Goal: Information Seeking & Learning: Learn about a topic

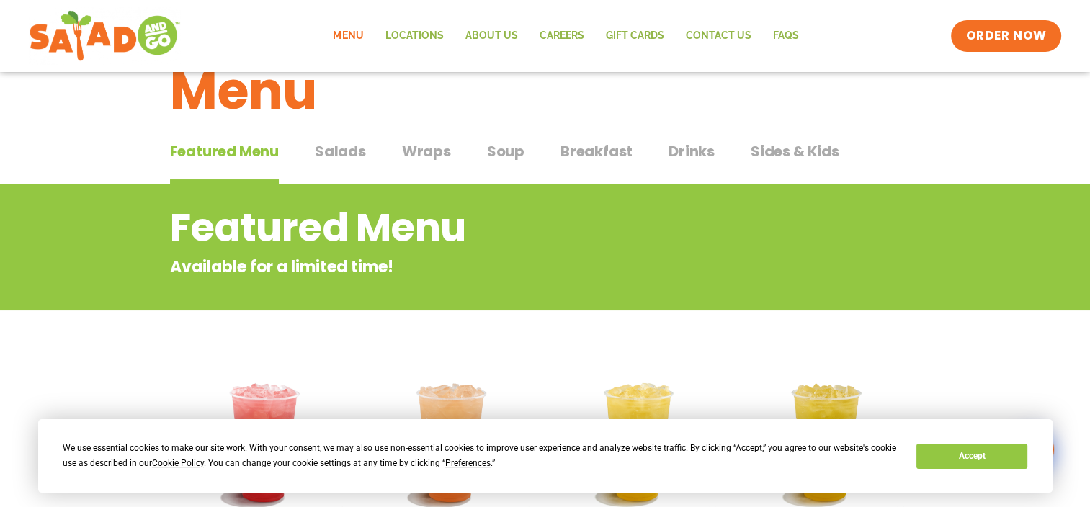
scroll to position [72, 0]
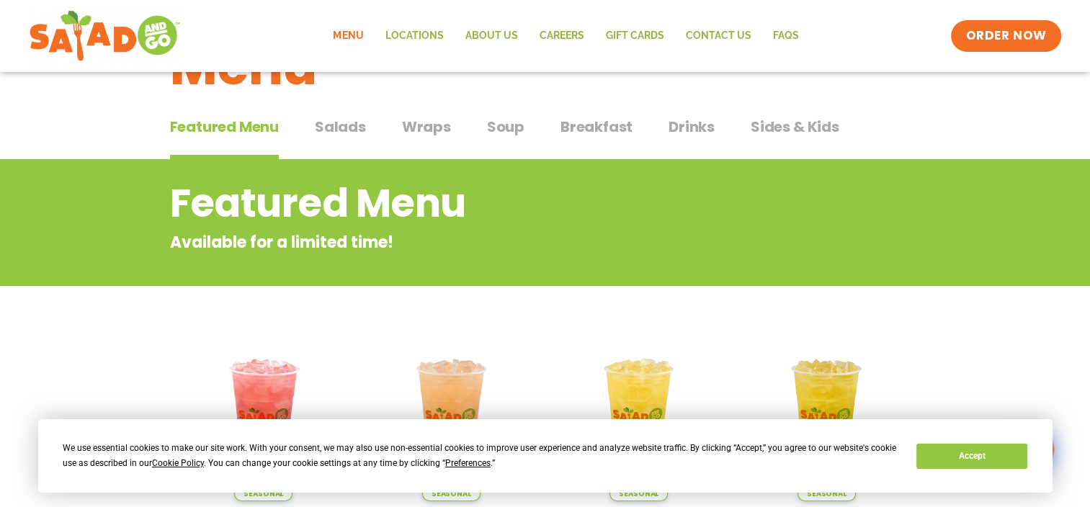
click at [339, 124] on span "Salads" at bounding box center [340, 127] width 51 height 22
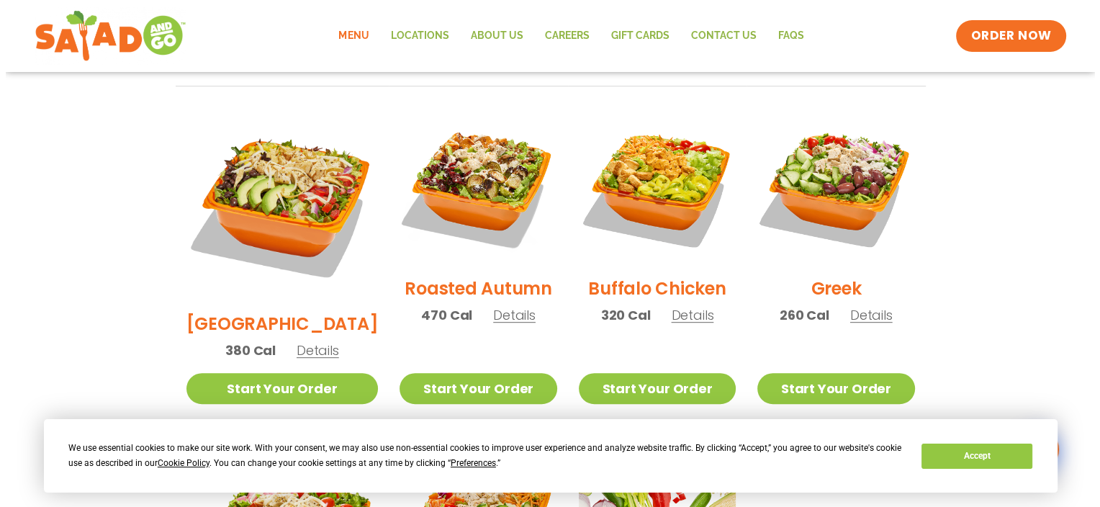
scroll to position [723, 0]
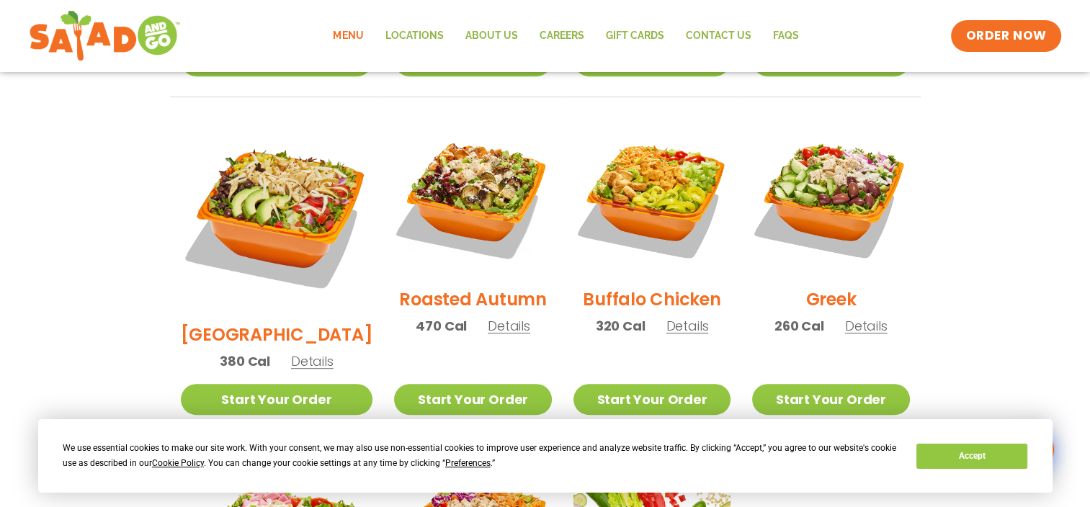
click at [646, 287] on h2 "Buffalo Chicken" at bounding box center [652, 299] width 138 height 25
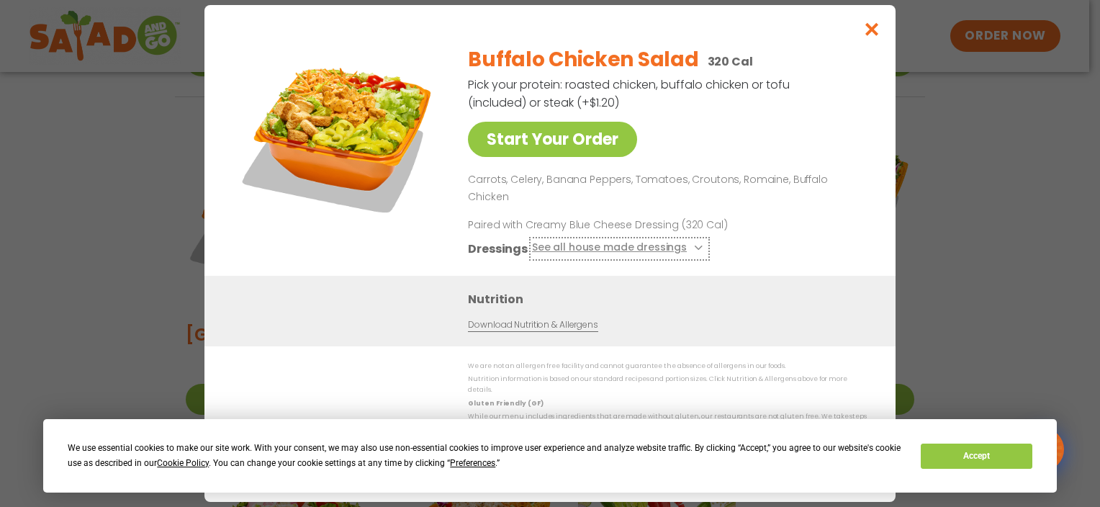
click at [694, 245] on icon at bounding box center [697, 248] width 6 height 6
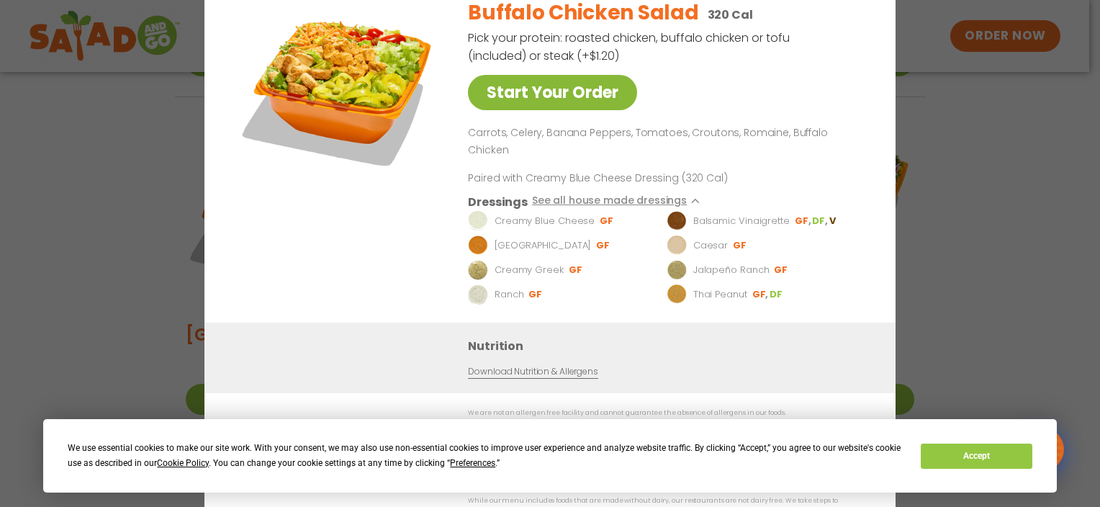
click at [524, 104] on link "Start Your Order" at bounding box center [552, 92] width 169 height 35
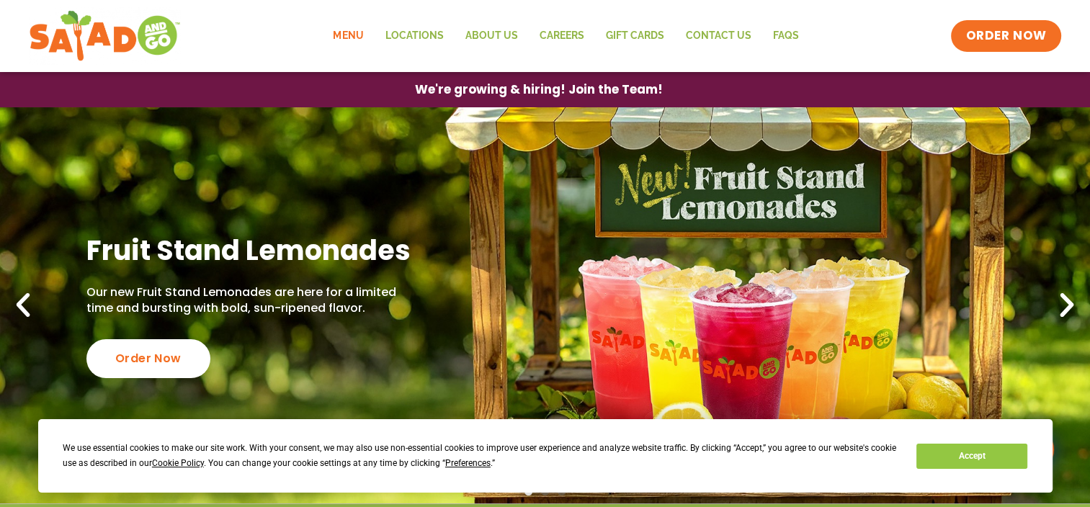
click at [351, 37] on link "Menu" at bounding box center [348, 35] width 52 height 33
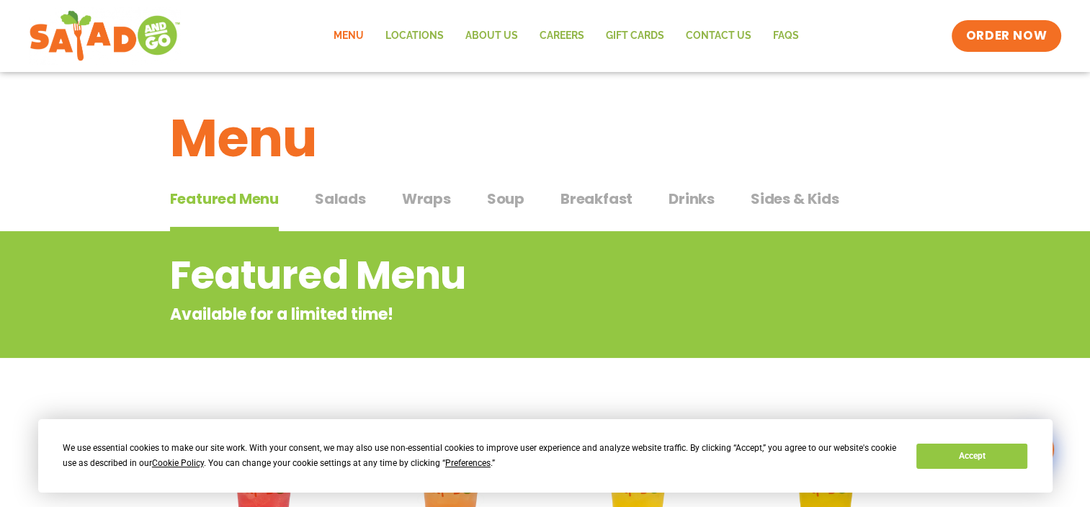
click at [418, 199] on span "Wraps" at bounding box center [426, 199] width 49 height 22
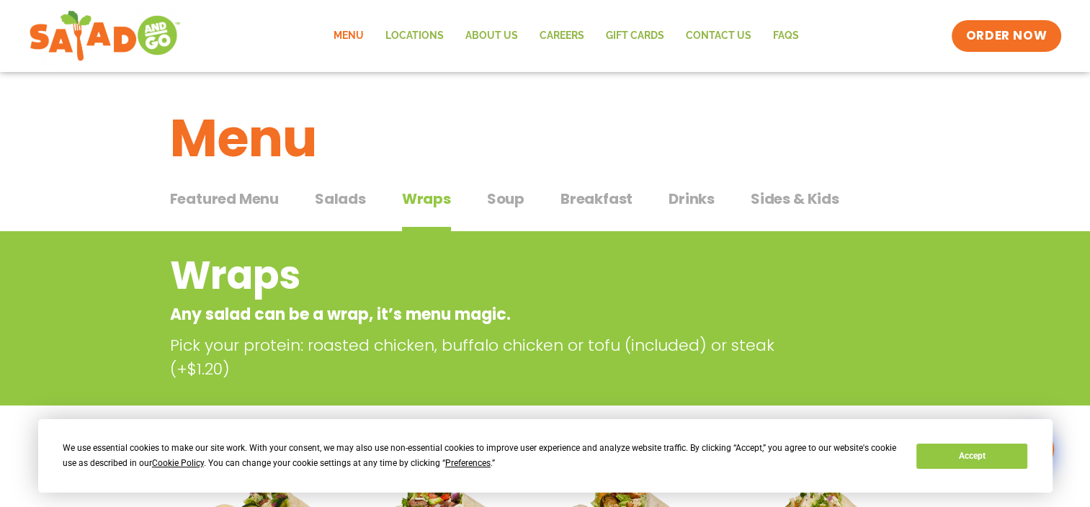
click at [501, 199] on span "Soup" at bounding box center [505, 199] width 37 height 22
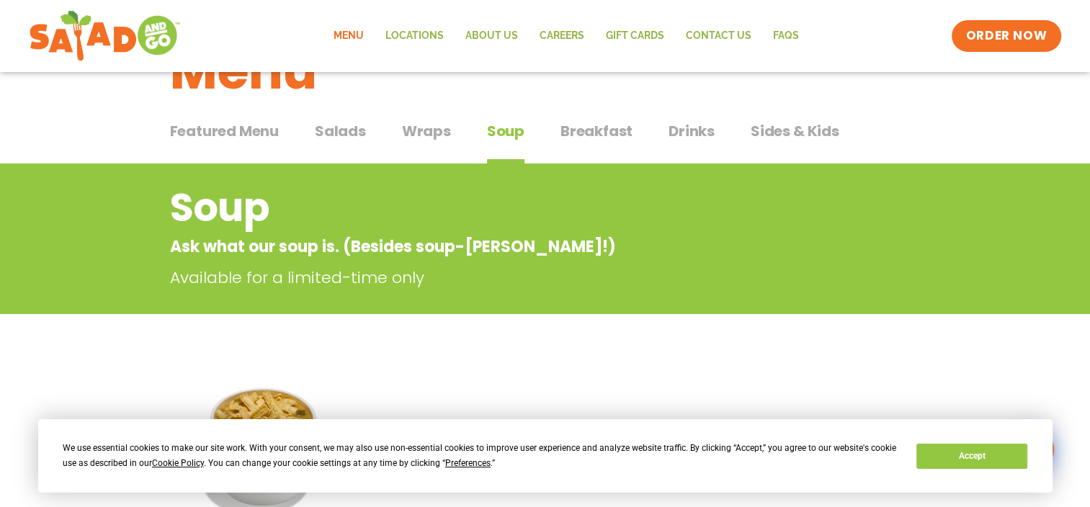
scroll to position [52, 0]
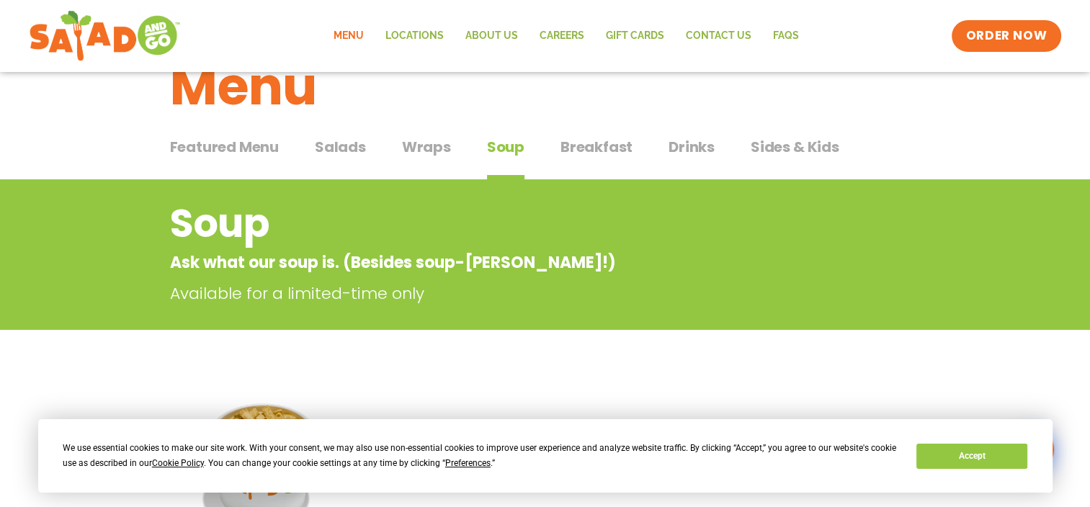
click at [605, 145] on span "Breakfast" at bounding box center [596, 147] width 72 height 22
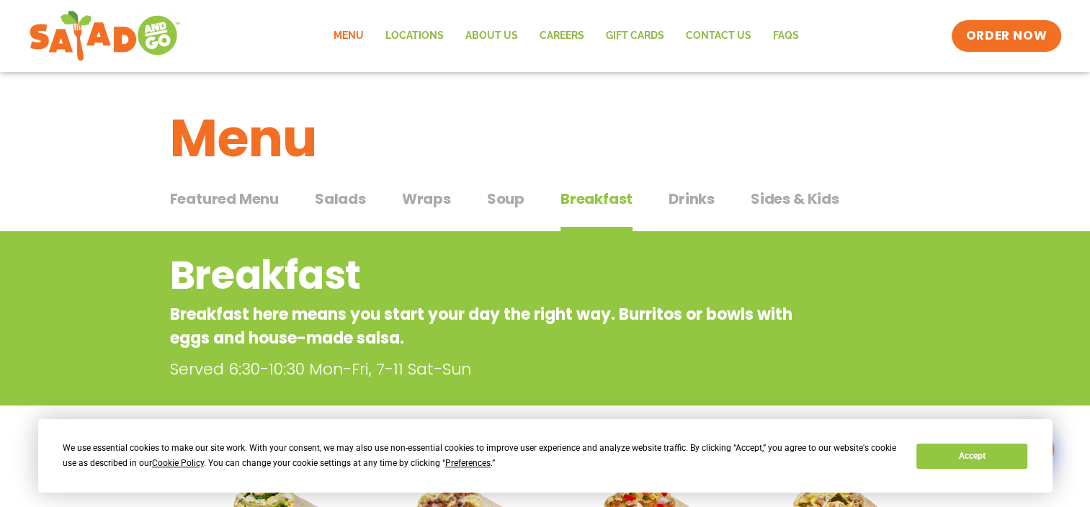
click at [683, 197] on span "Drinks" at bounding box center [691, 199] width 46 height 22
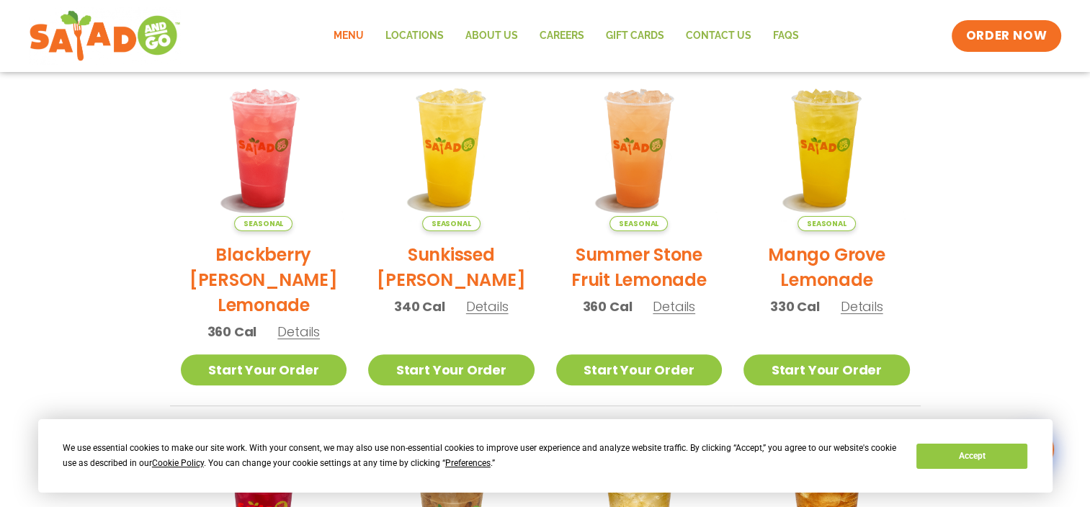
scroll to position [345, 0]
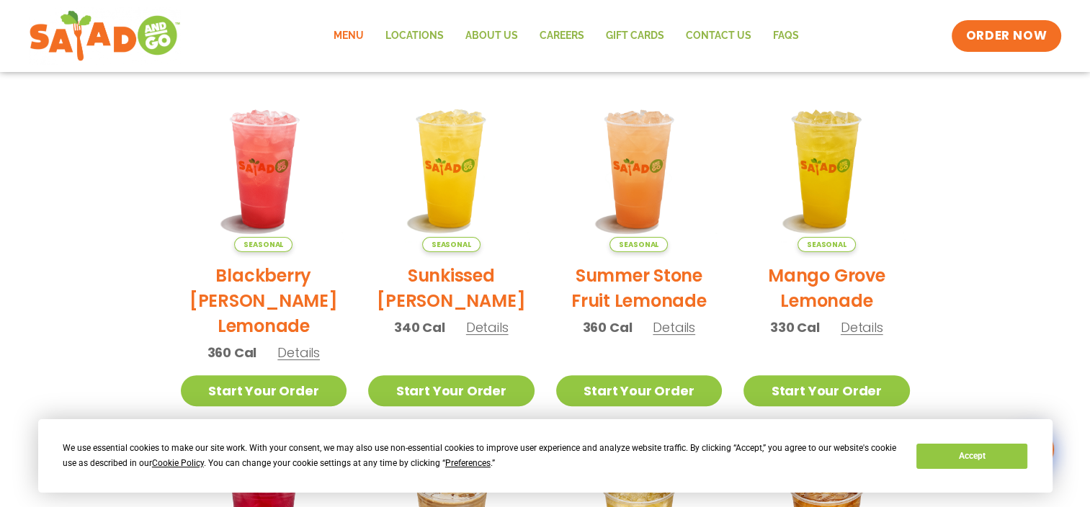
click at [628, 271] on h2 "Summer Stone Fruit Lemonade" at bounding box center [639, 288] width 166 height 50
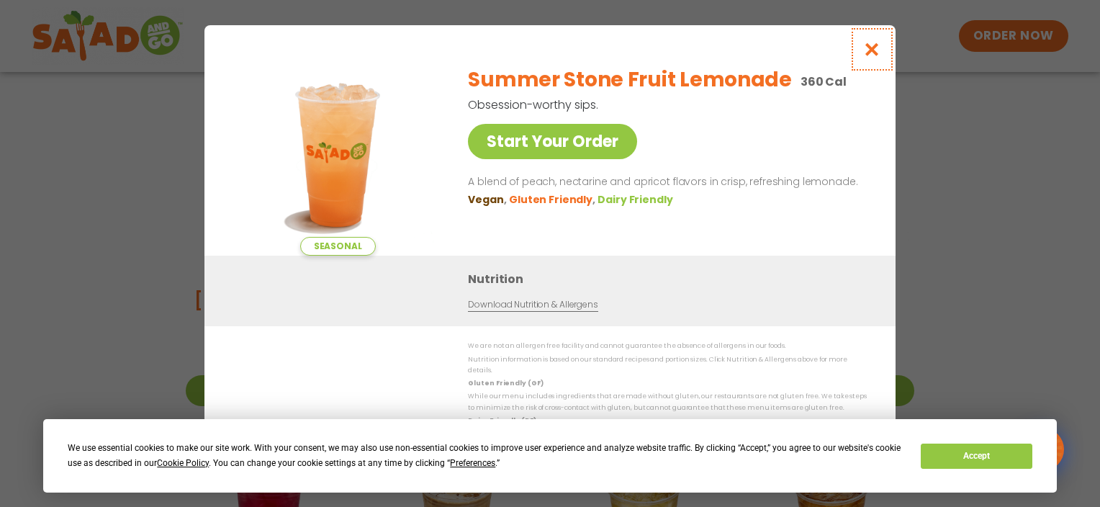
click at [874, 57] on icon "Close modal" at bounding box center [872, 49] width 18 height 15
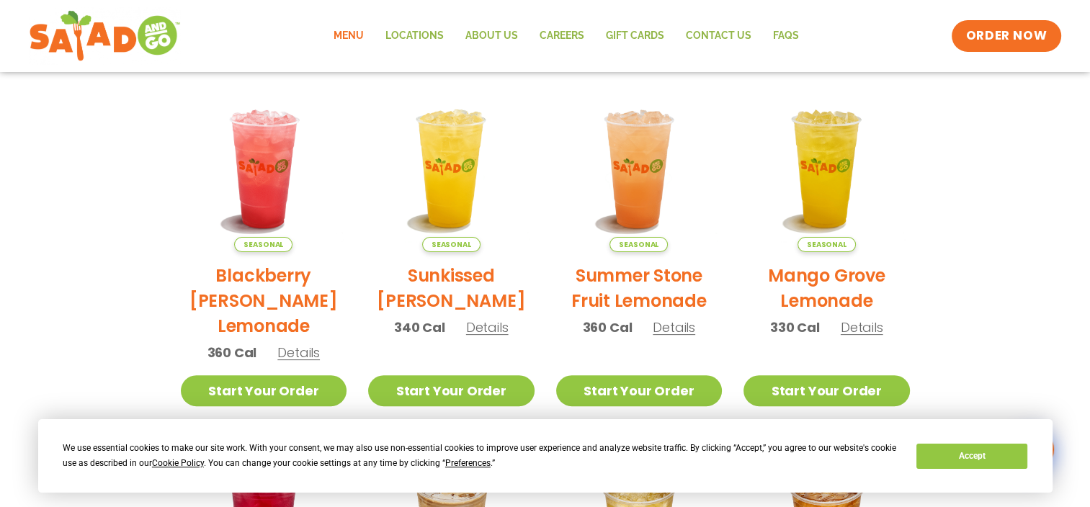
click at [456, 276] on h2 "Sunkissed [PERSON_NAME]" at bounding box center [451, 288] width 166 height 50
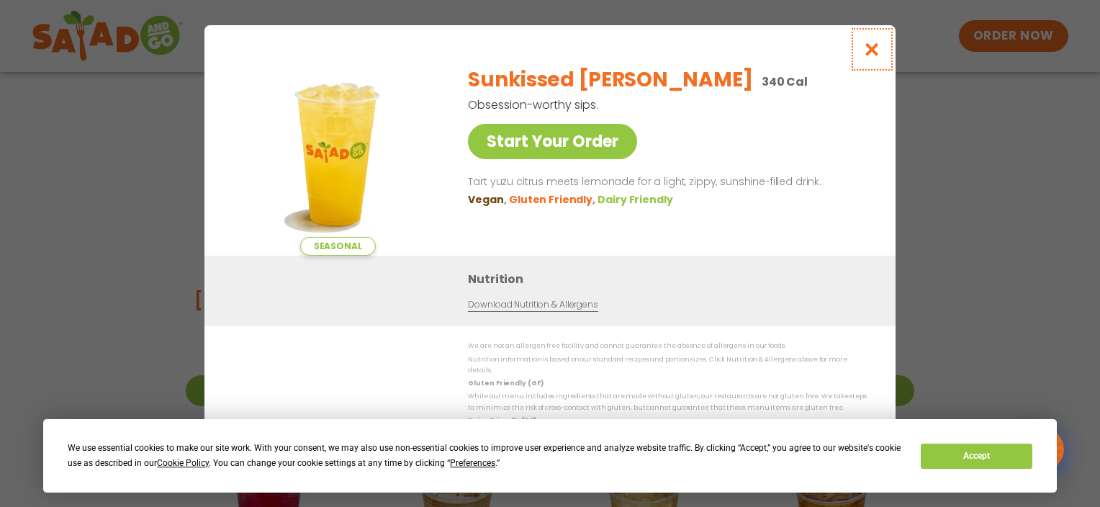
click at [871, 54] on icon "Close modal" at bounding box center [872, 49] width 18 height 15
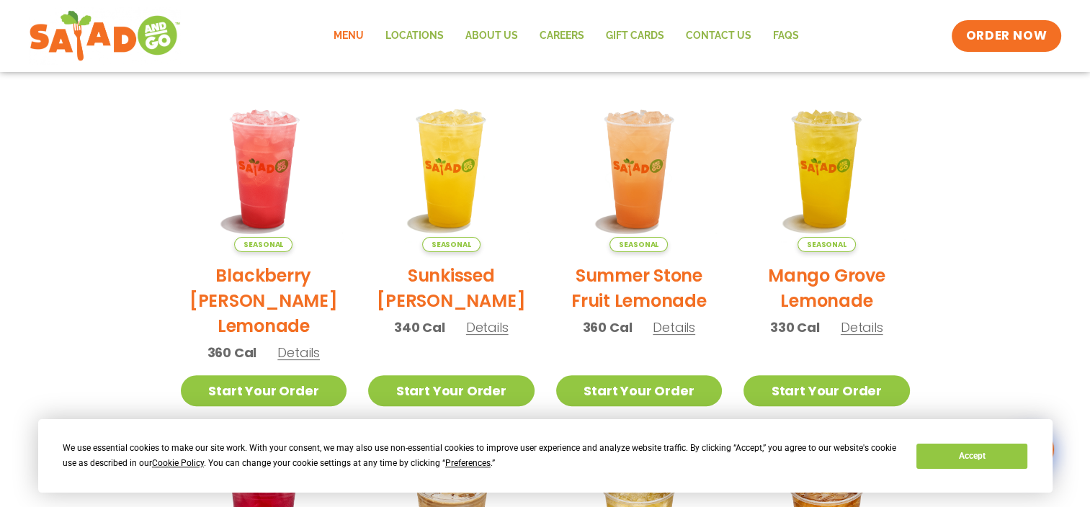
click at [253, 274] on h2 "Blackberry [PERSON_NAME] Lemonade" at bounding box center [264, 301] width 166 height 76
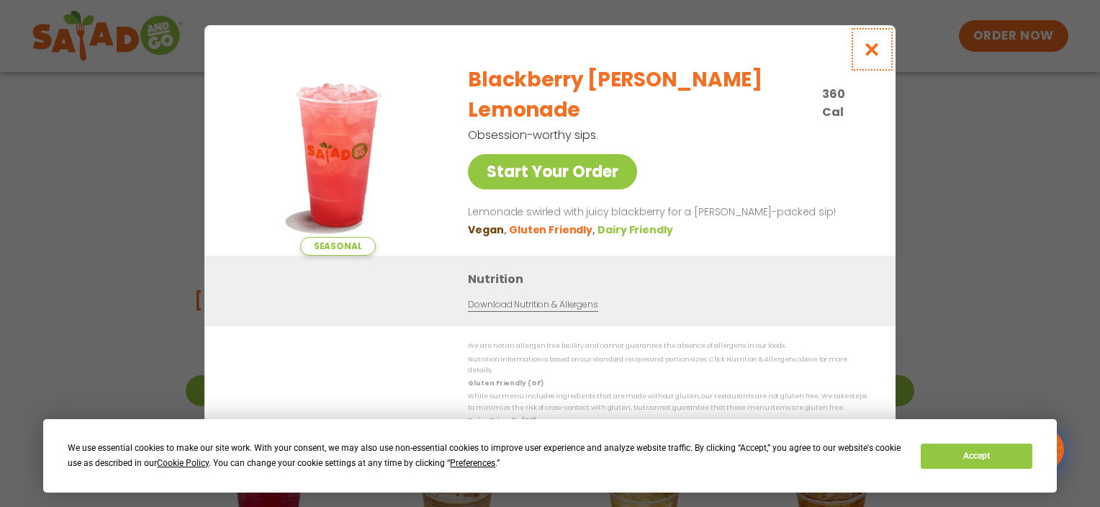
click at [871, 53] on icon "Close modal" at bounding box center [872, 49] width 18 height 15
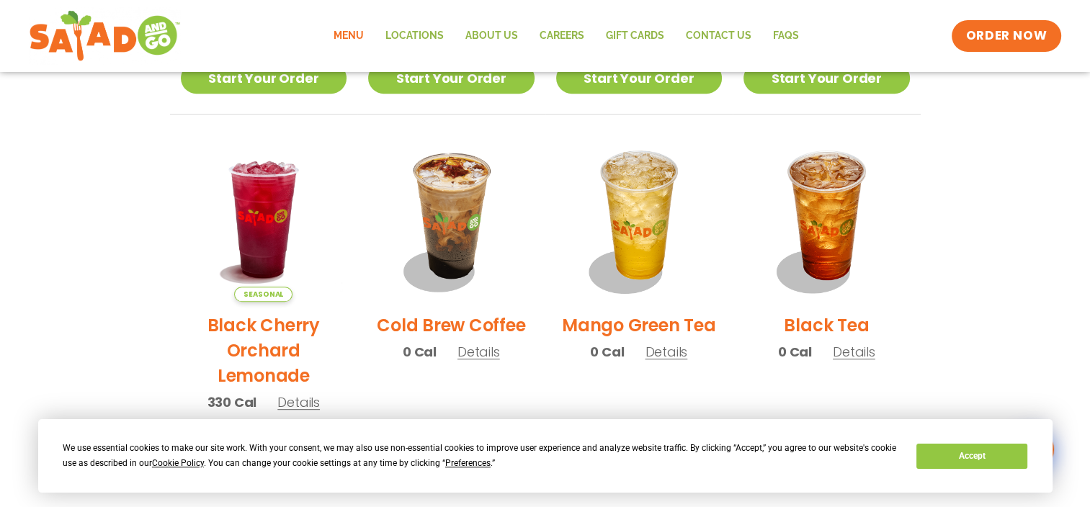
scroll to position [705, 0]
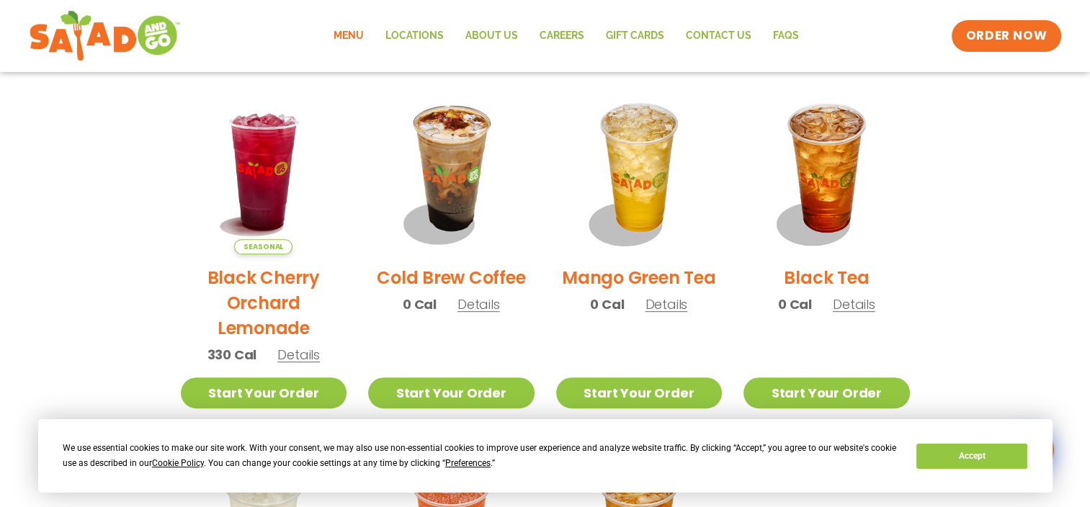
click at [268, 281] on h2 "Black Cherry Orchard Lemonade" at bounding box center [264, 303] width 166 height 76
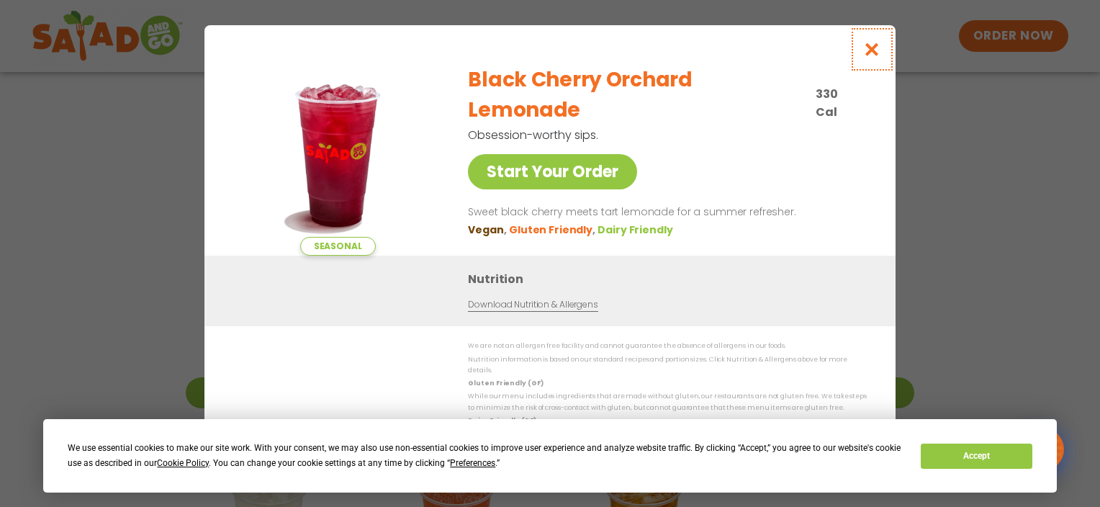
click at [875, 55] on icon "Close modal" at bounding box center [872, 49] width 18 height 15
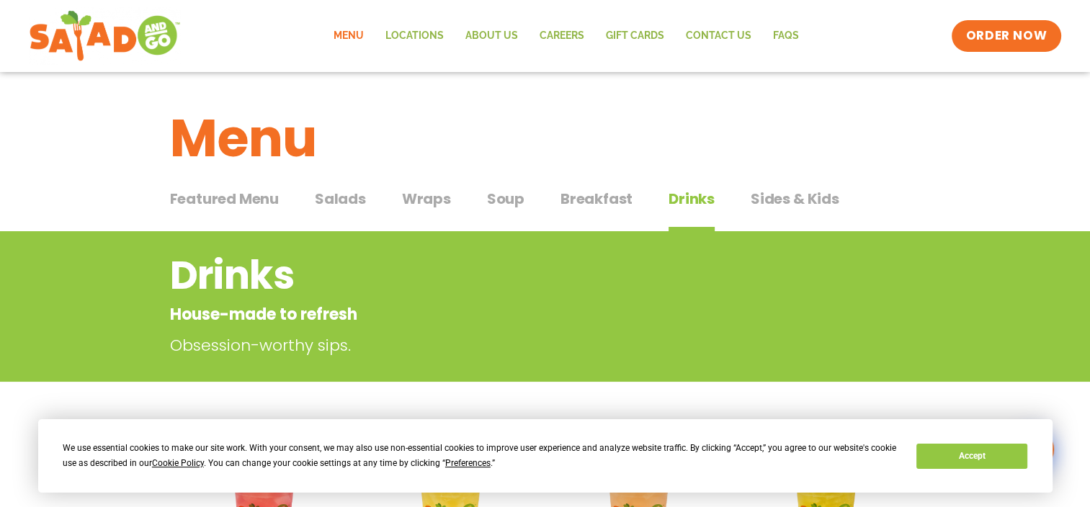
scroll to position [72, 0]
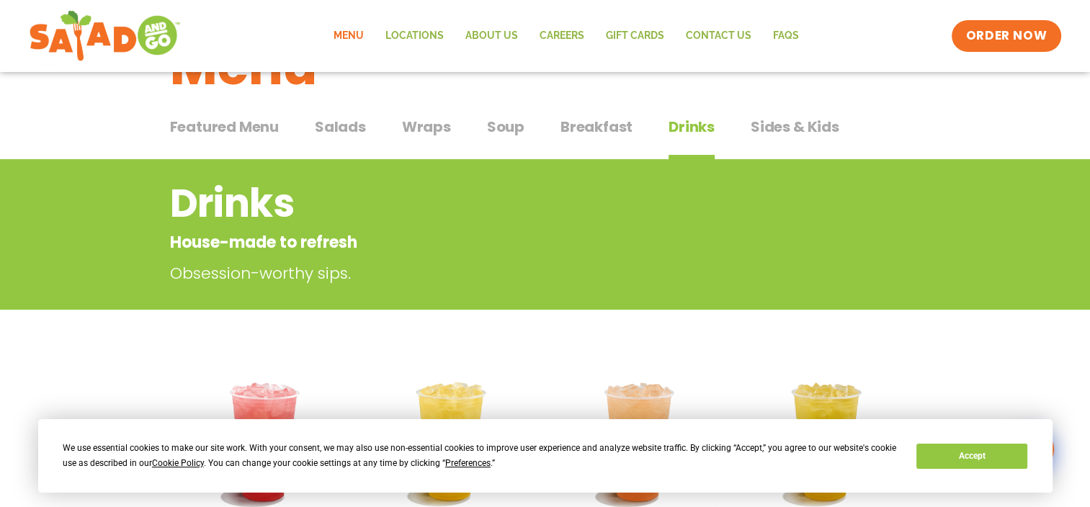
click at [779, 124] on span "Sides & Kids" at bounding box center [794, 127] width 89 height 22
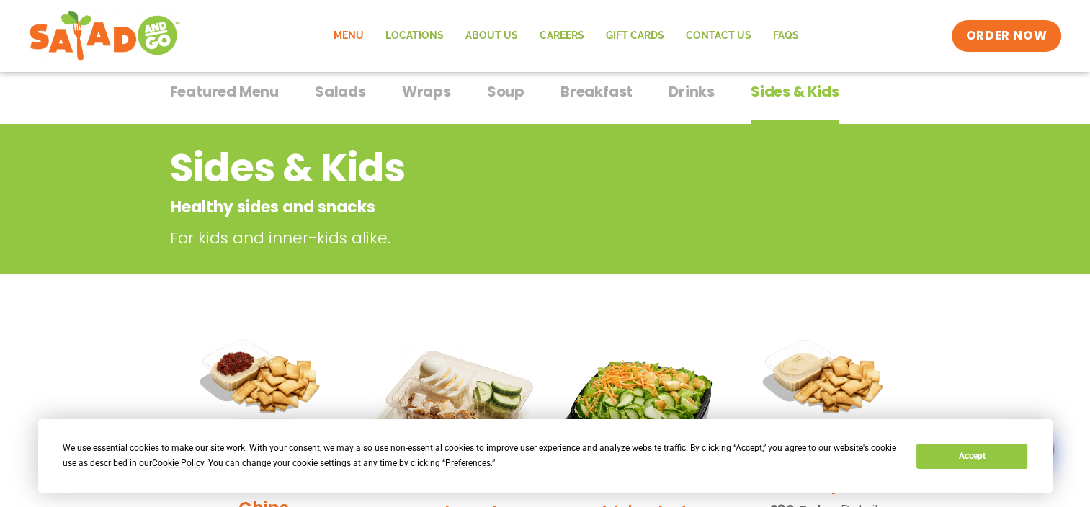
scroll to position [99, 0]
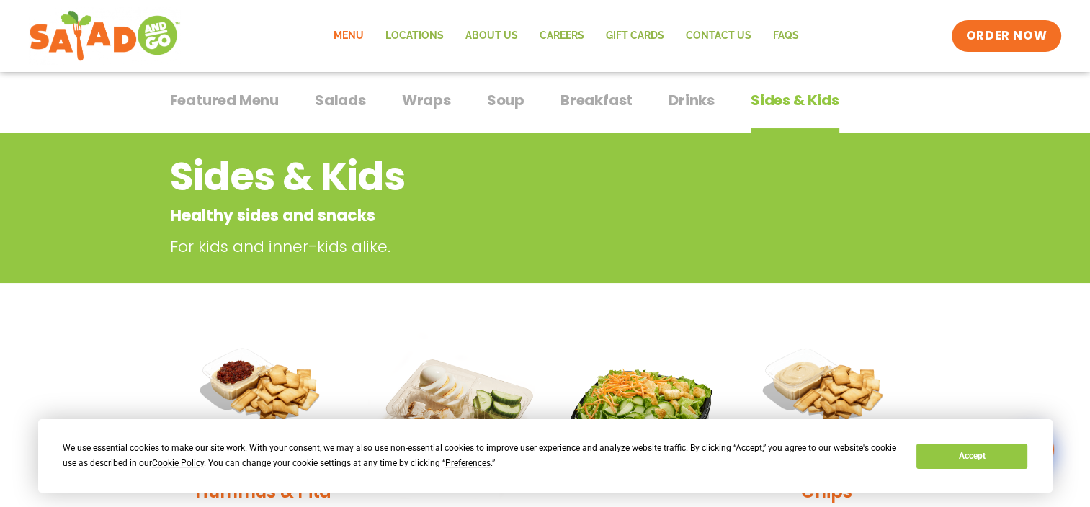
click at [343, 96] on span "Salads" at bounding box center [340, 100] width 51 height 22
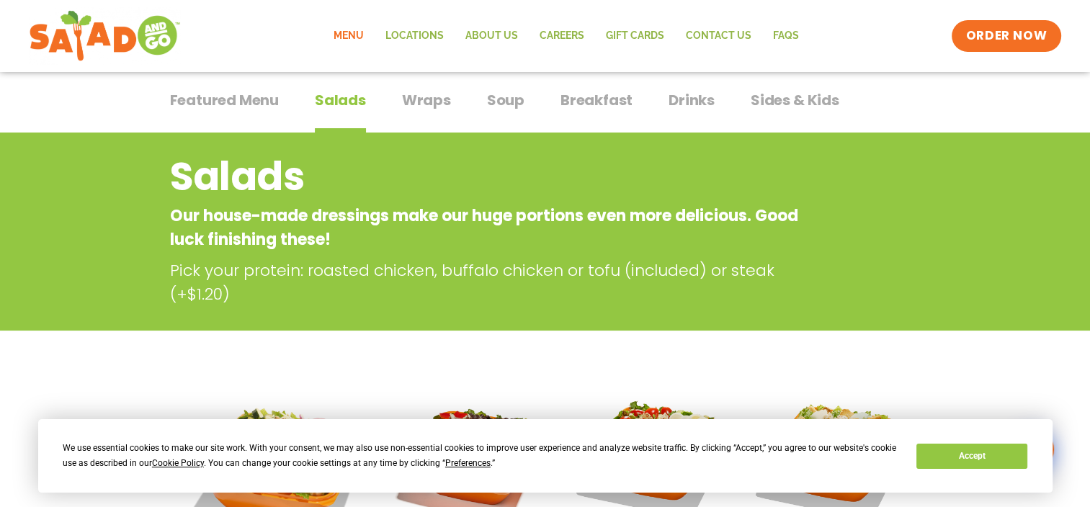
click at [241, 96] on span "Featured Menu" at bounding box center [224, 100] width 109 height 22
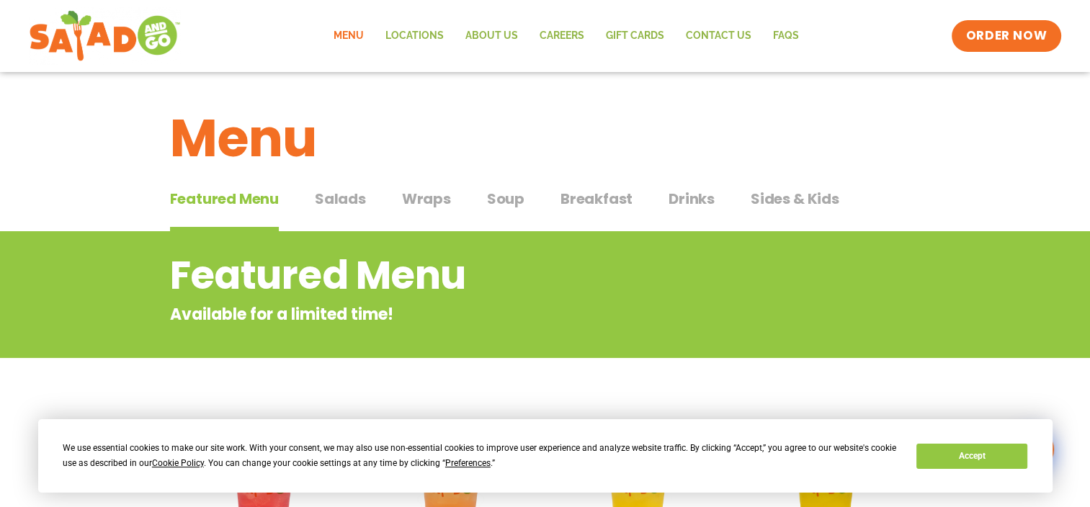
click at [338, 195] on span "Salads" at bounding box center [340, 199] width 51 height 22
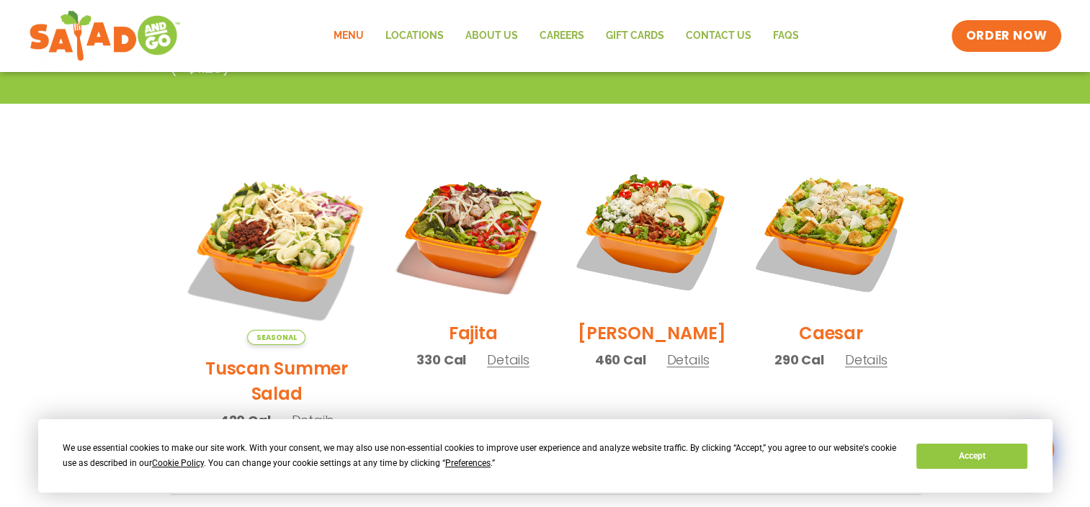
scroll to position [360, 0]
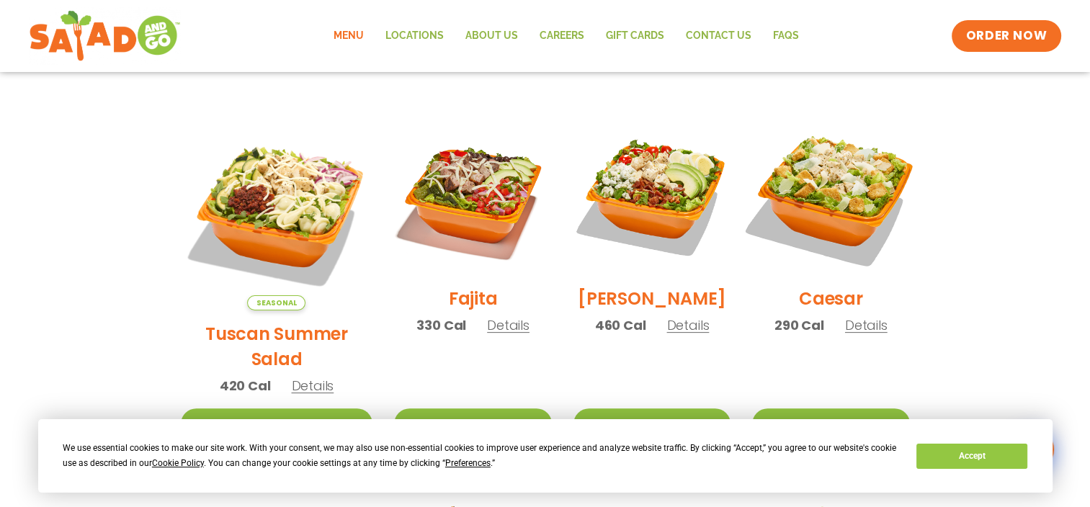
click at [834, 179] on img at bounding box center [830, 196] width 184 height 184
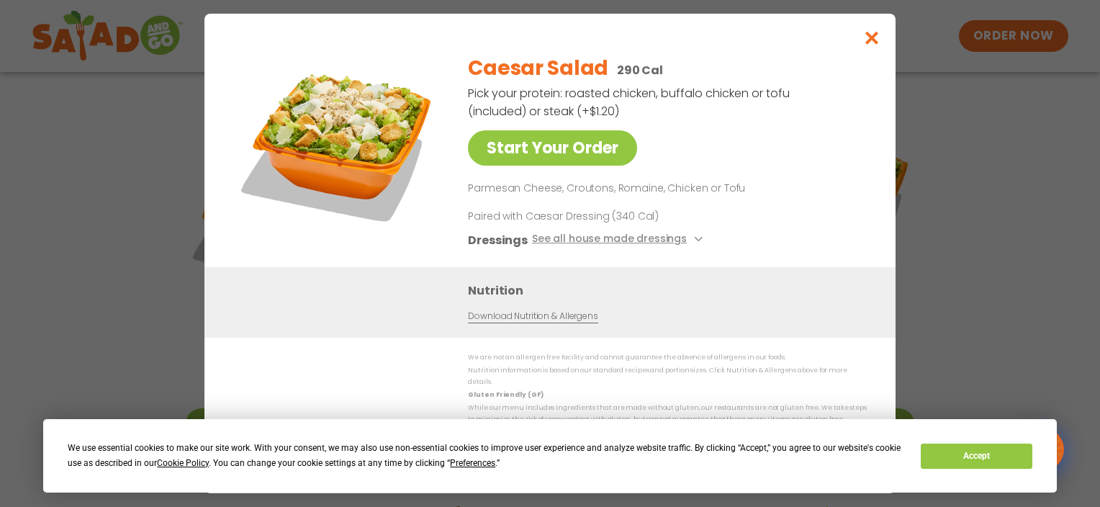
click at [342, 122] on img at bounding box center [338, 143] width 202 height 202
click at [875, 40] on icon "Close modal" at bounding box center [872, 37] width 18 height 15
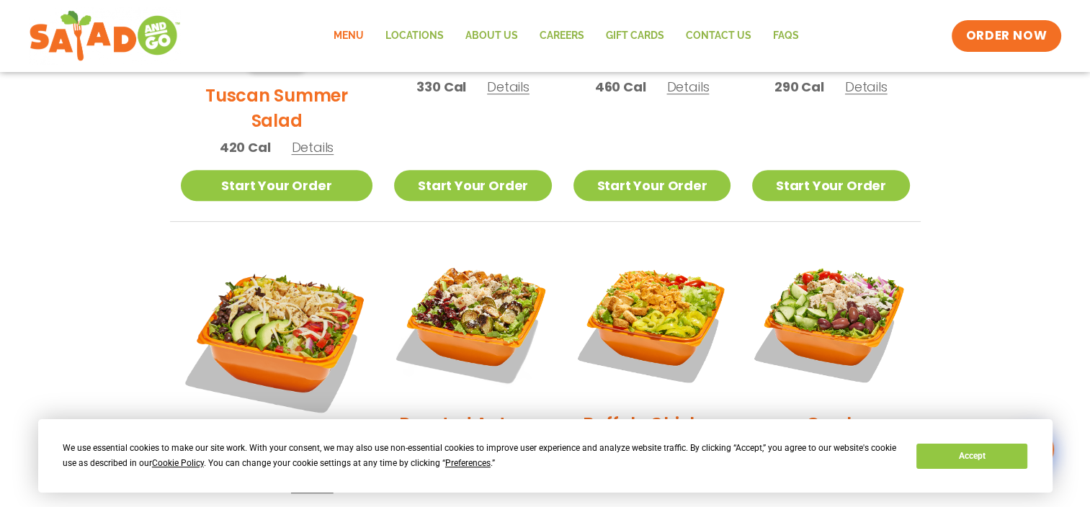
scroll to position [648, 0]
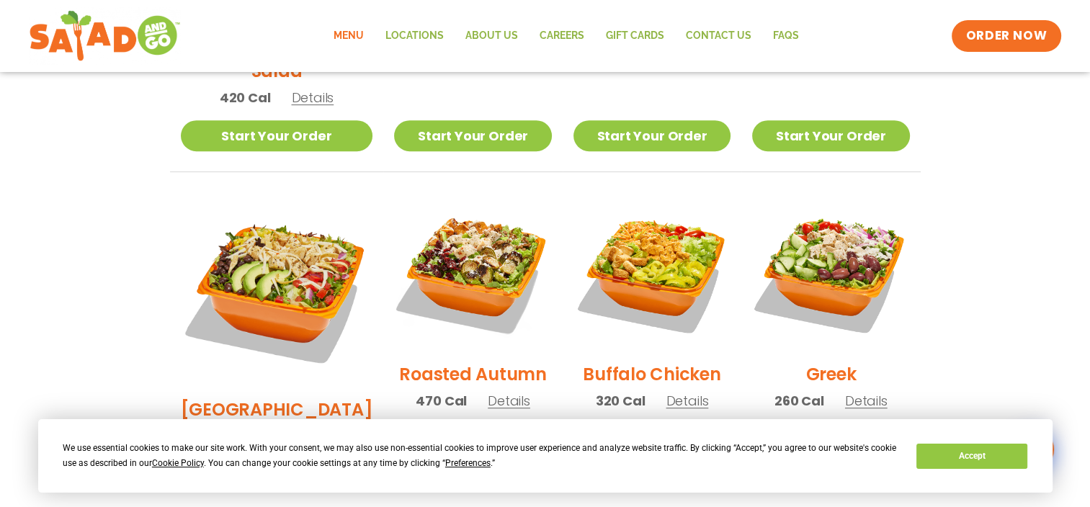
click at [655, 244] on img at bounding box center [651, 272] width 157 height 157
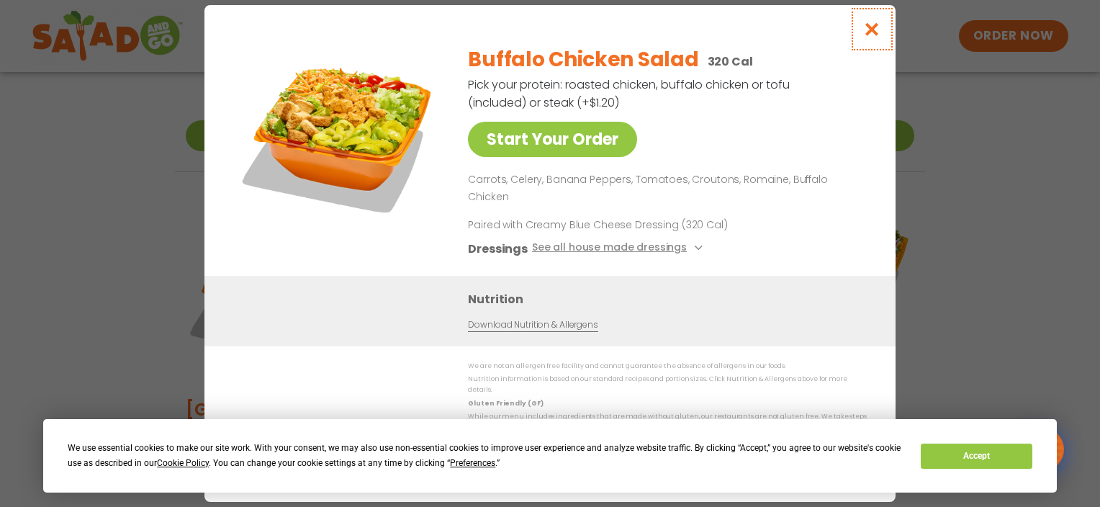
click at [873, 37] on icon "Close modal" at bounding box center [872, 29] width 18 height 15
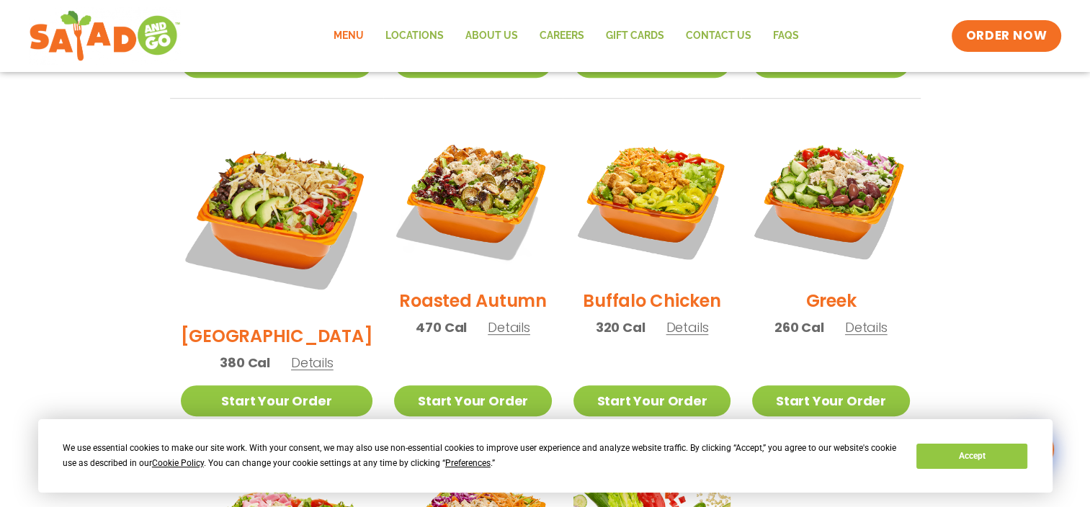
scroll to position [720, 0]
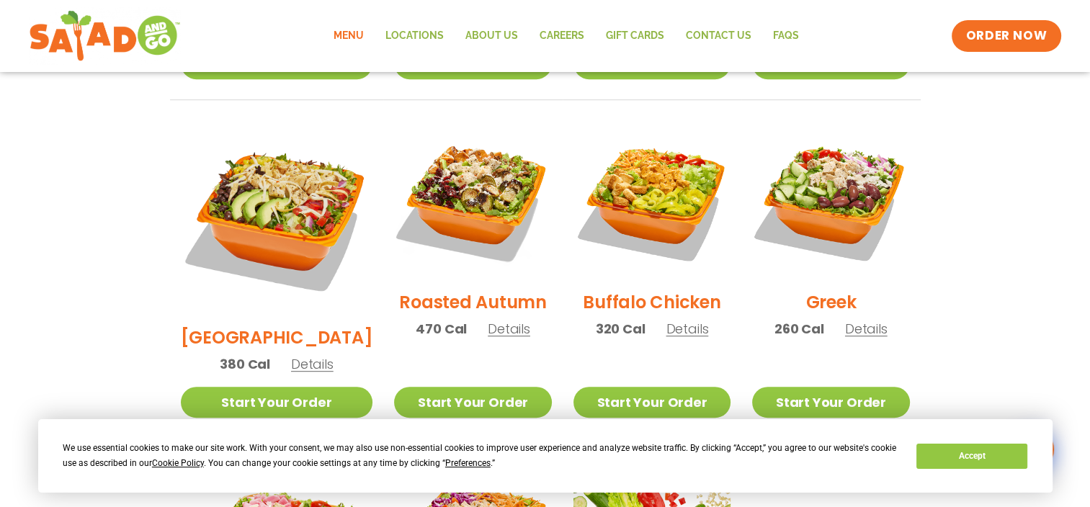
click at [264, 157] on img at bounding box center [277, 218] width 192 height 192
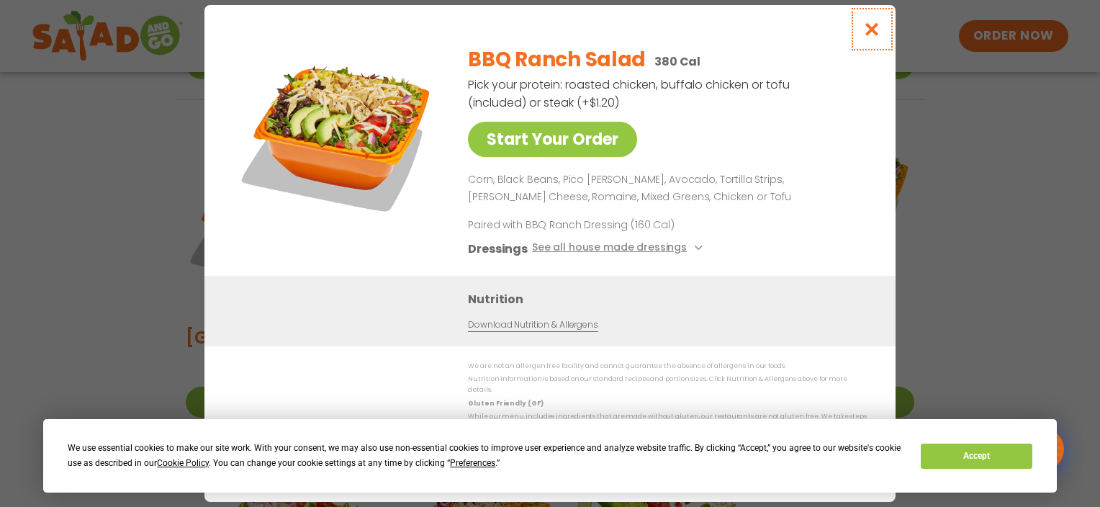
click at [871, 36] on icon "Close modal" at bounding box center [872, 29] width 18 height 15
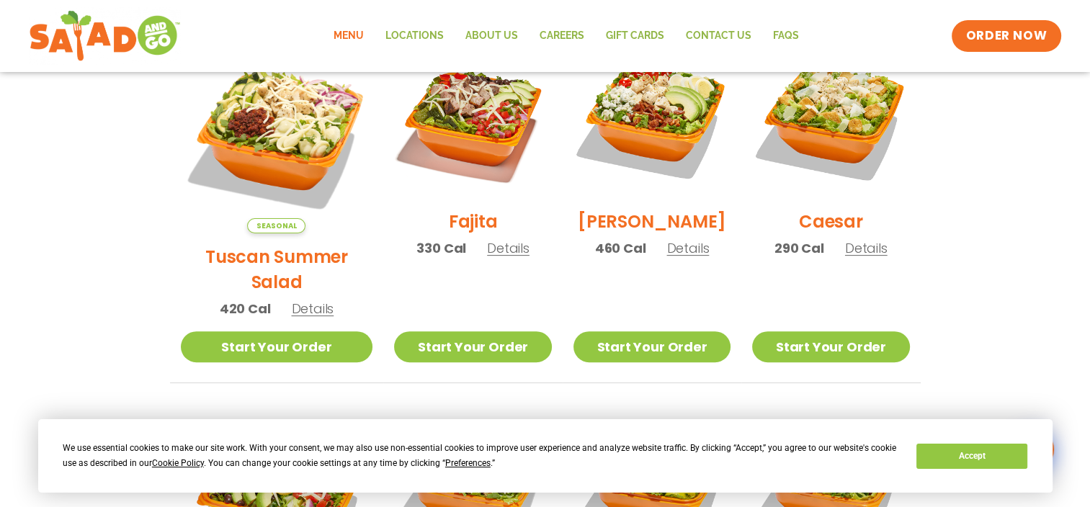
scroll to position [360, 0]
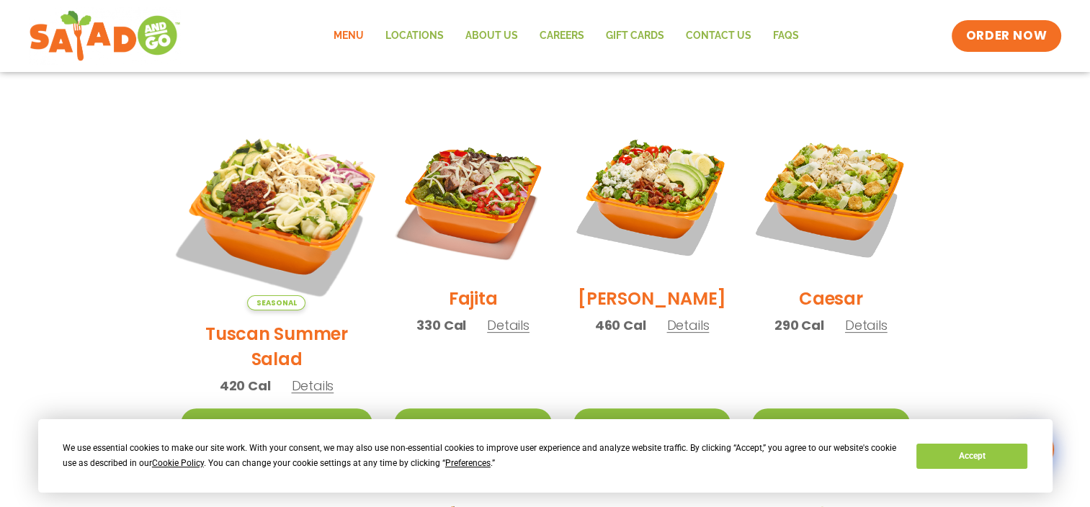
click at [256, 176] on img at bounding box center [275, 214] width 225 height 225
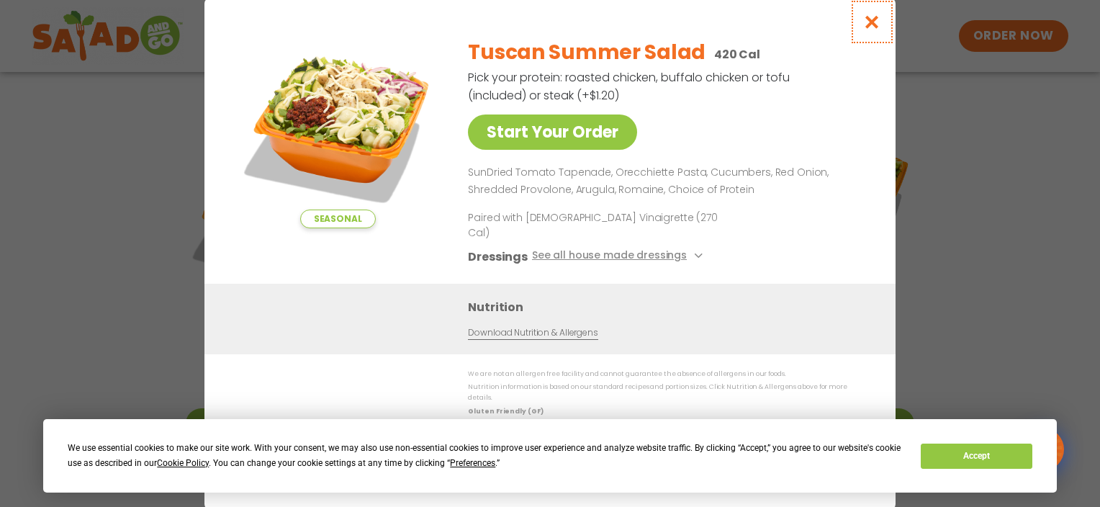
click at [870, 30] on icon "Close modal" at bounding box center [872, 21] width 18 height 15
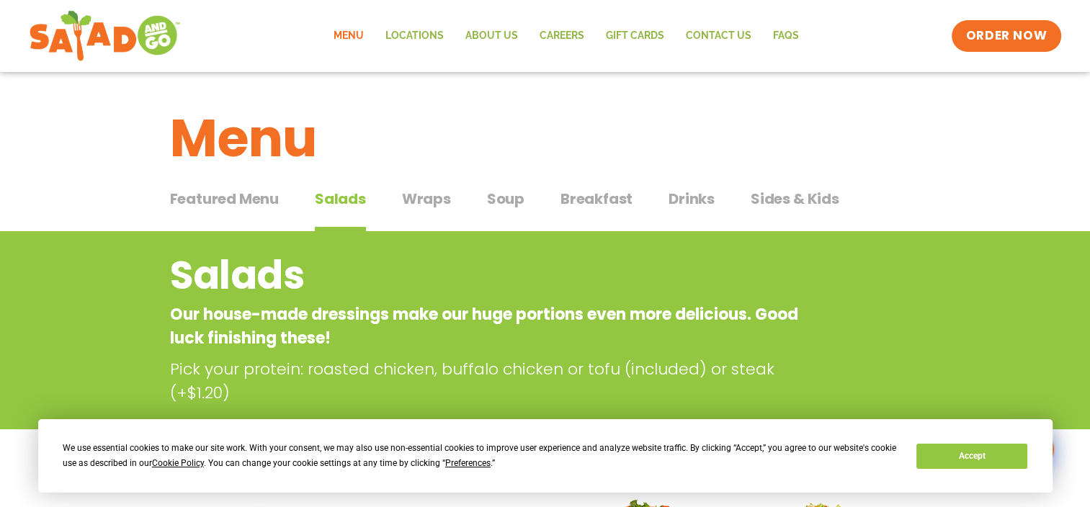
scroll to position [0, 0]
click at [84, 35] on img at bounding box center [105, 36] width 136 height 52
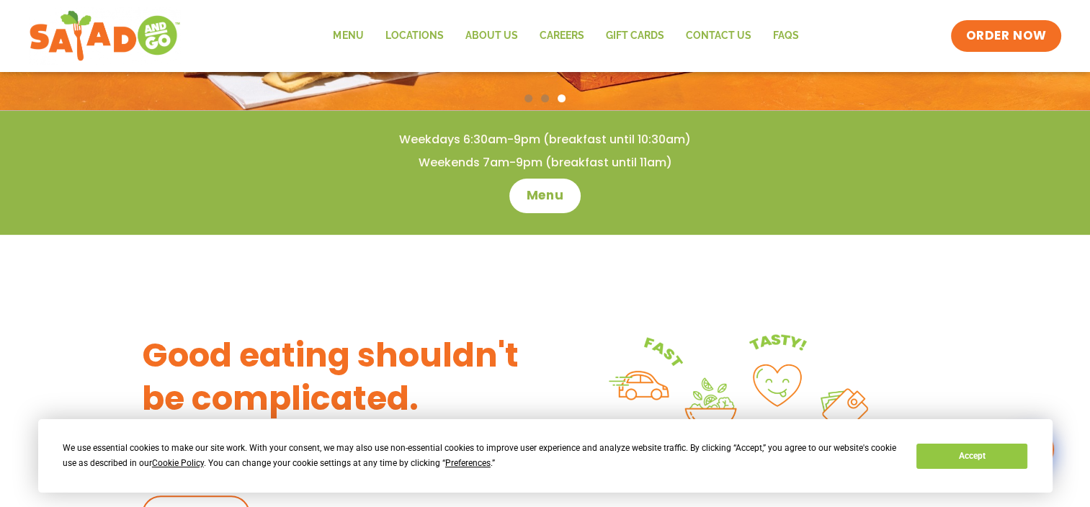
scroll to position [360, 0]
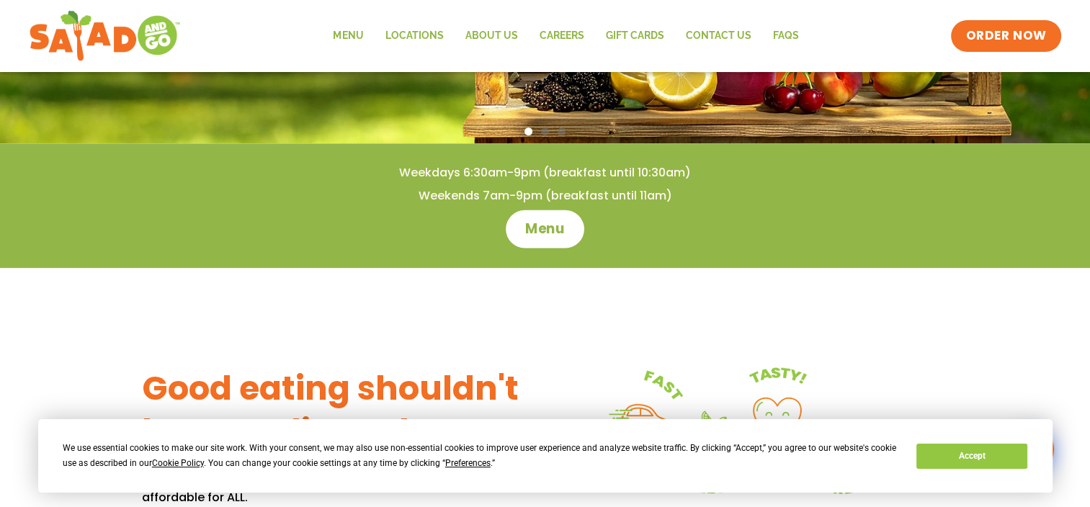
click at [536, 225] on span "Menu" at bounding box center [544, 229] width 41 height 19
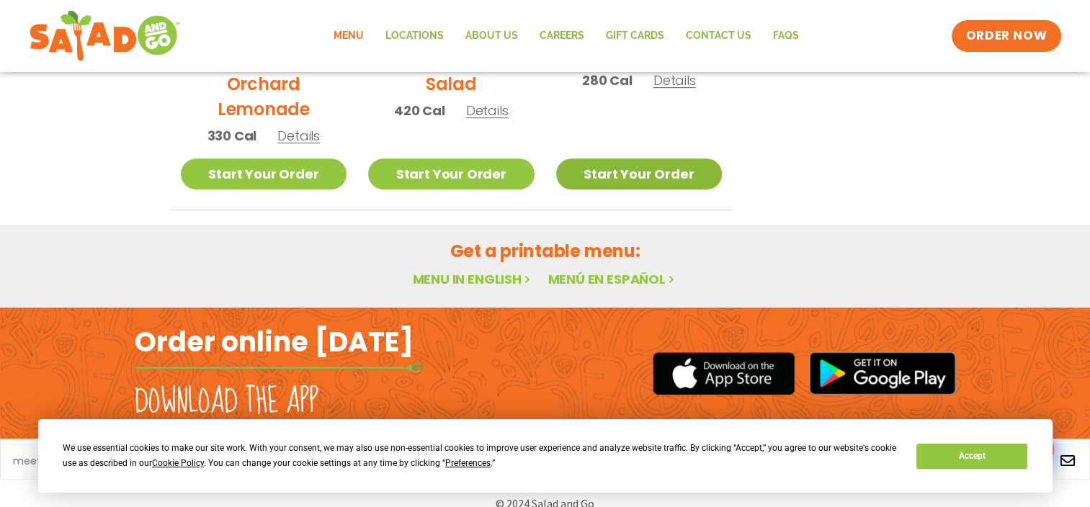
scroll to position [920, 0]
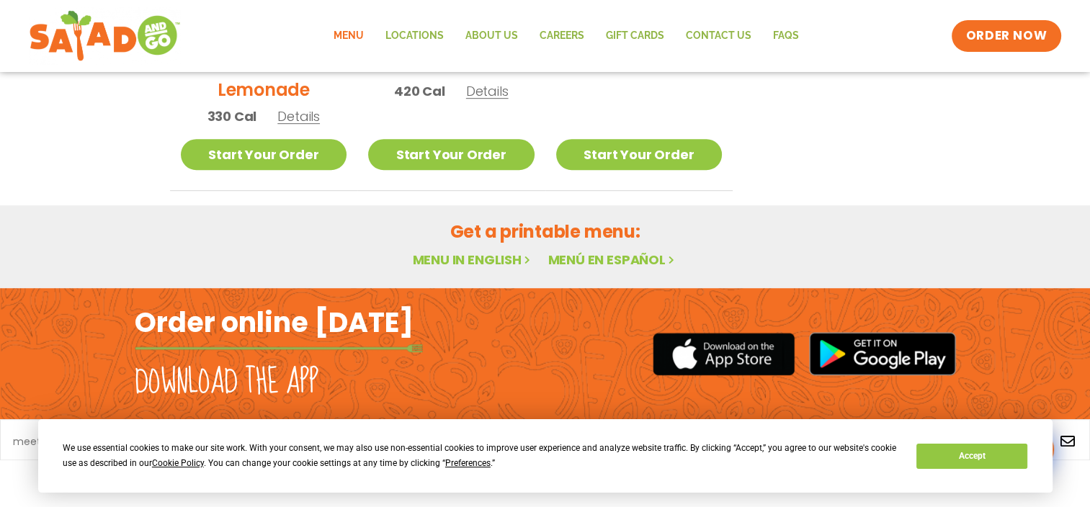
click at [447, 256] on link "Menu in English" at bounding box center [472, 260] width 121 height 18
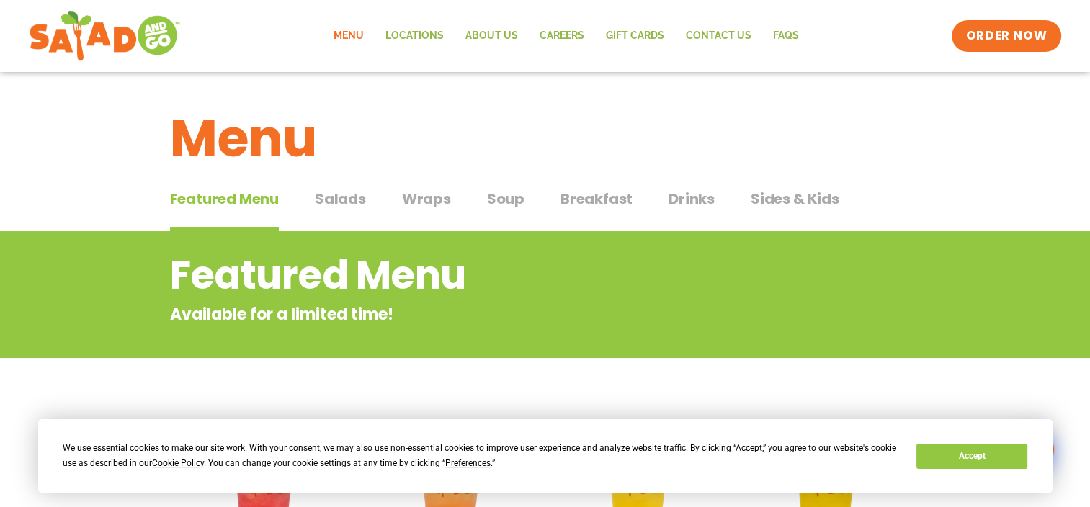
click at [348, 195] on span "Salads" at bounding box center [340, 199] width 51 height 22
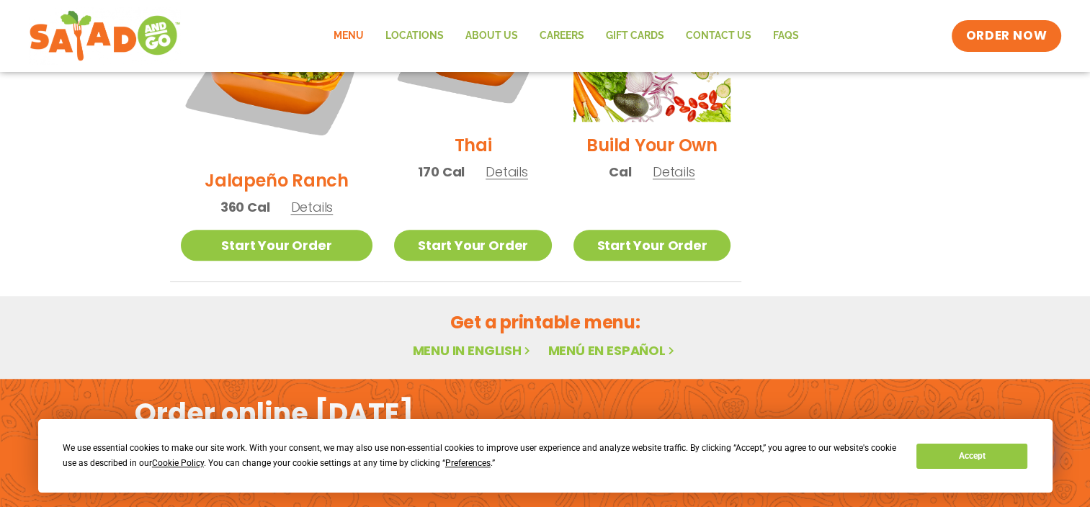
scroll to position [1224, 0]
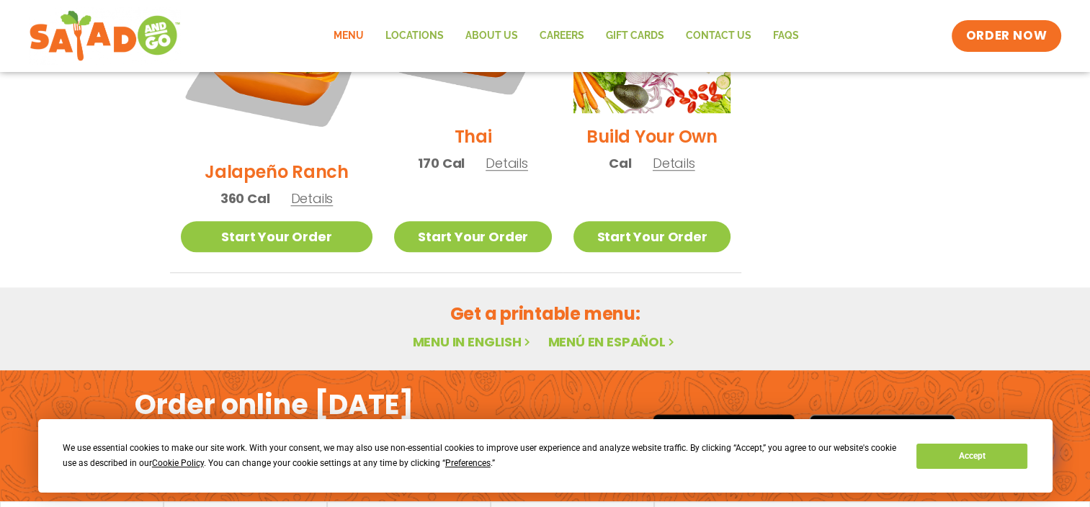
click at [475, 333] on link "Menu in English" at bounding box center [472, 342] width 121 height 18
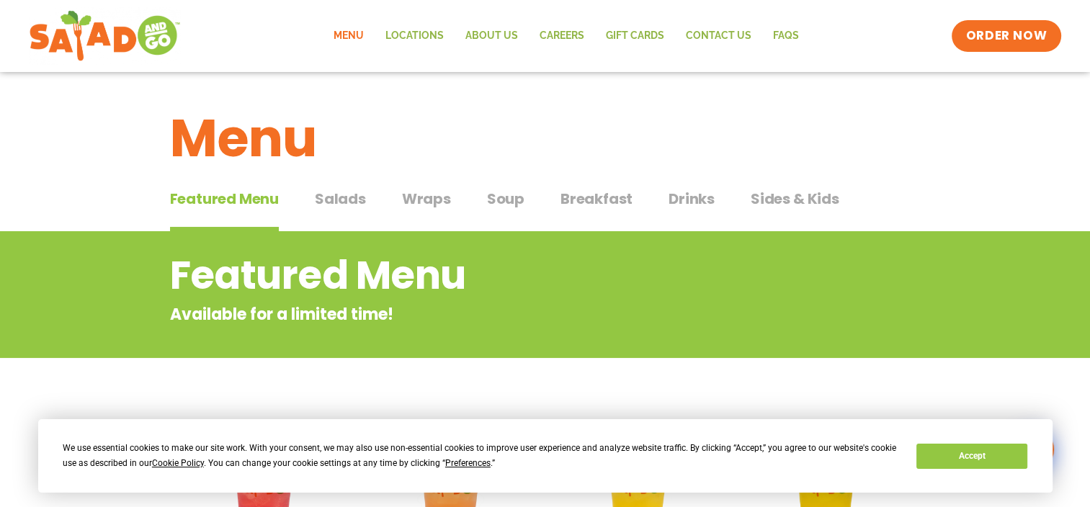
click at [691, 196] on span "Drinks" at bounding box center [691, 199] width 46 height 22
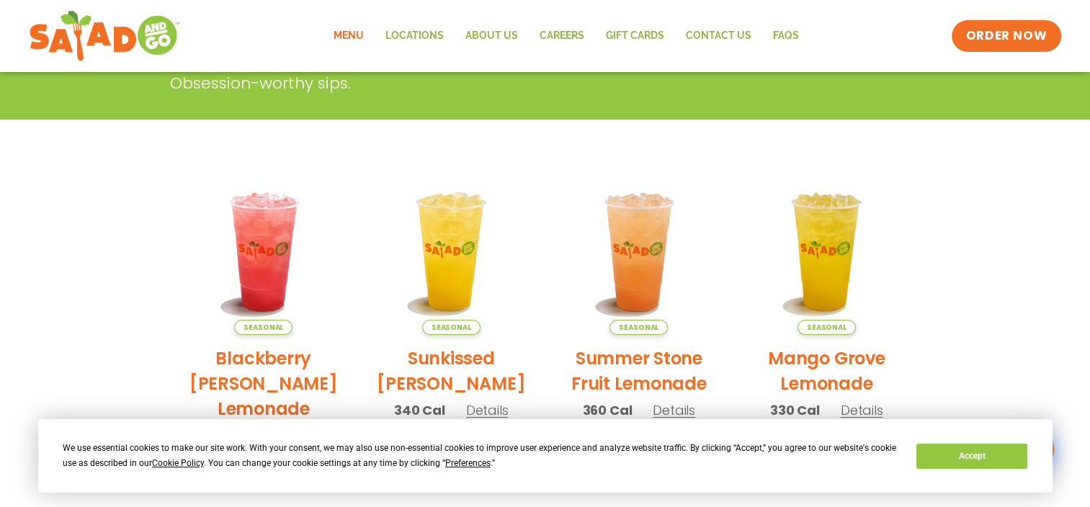
scroll to position [334, 0]
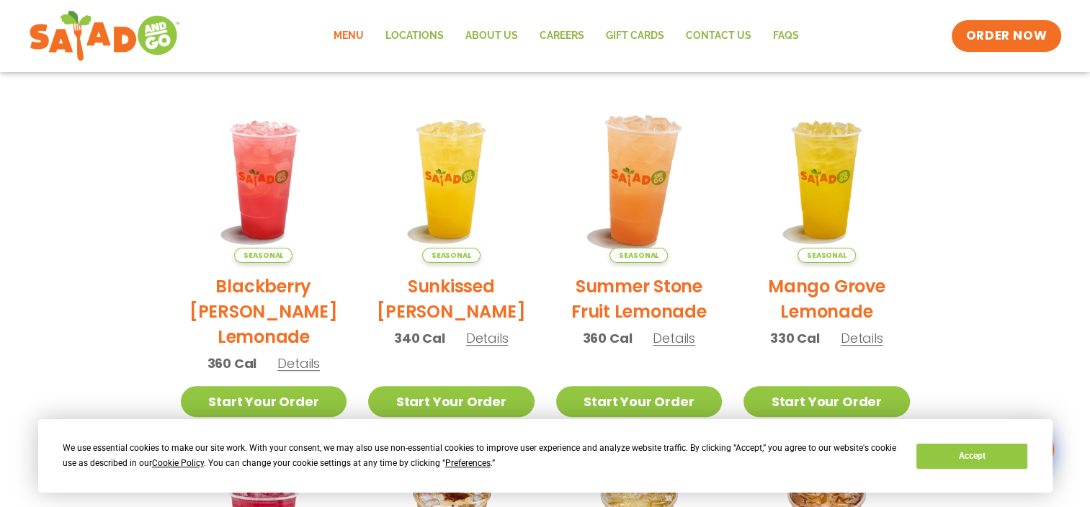
click at [631, 201] on img at bounding box center [638, 179] width 195 height 195
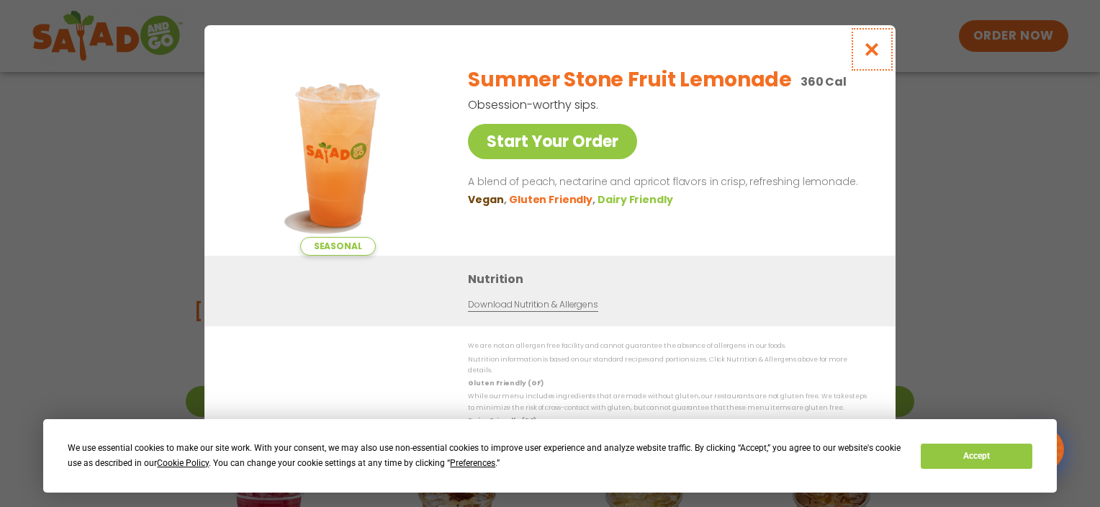
click at [874, 53] on icon "Close modal" at bounding box center [872, 49] width 18 height 15
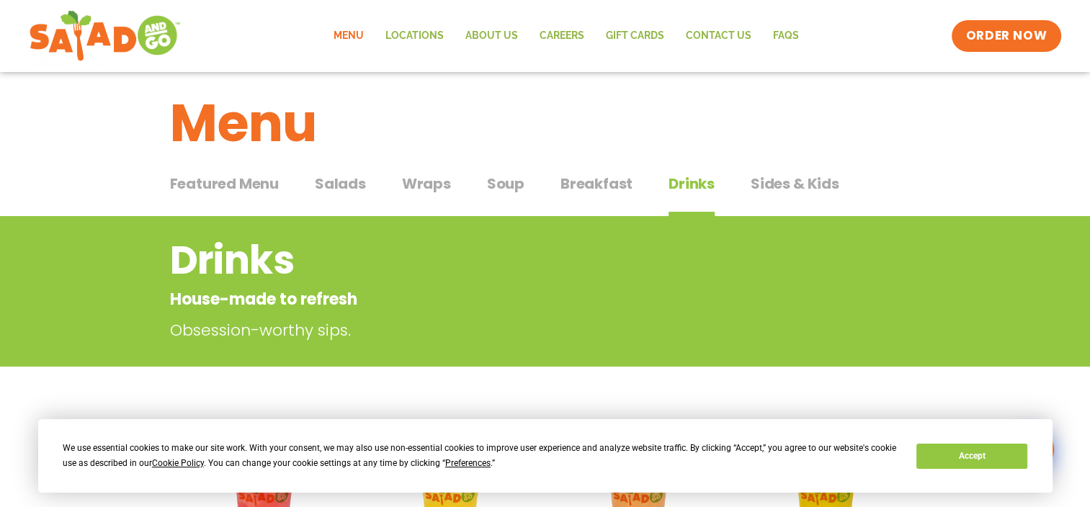
scroll to position [0, 0]
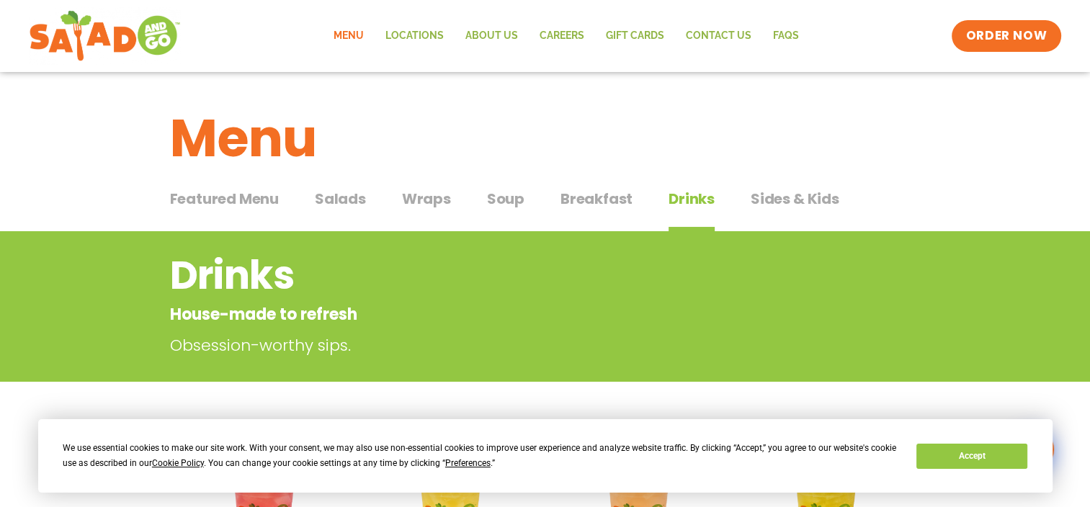
click at [340, 199] on span "Salads" at bounding box center [340, 199] width 51 height 22
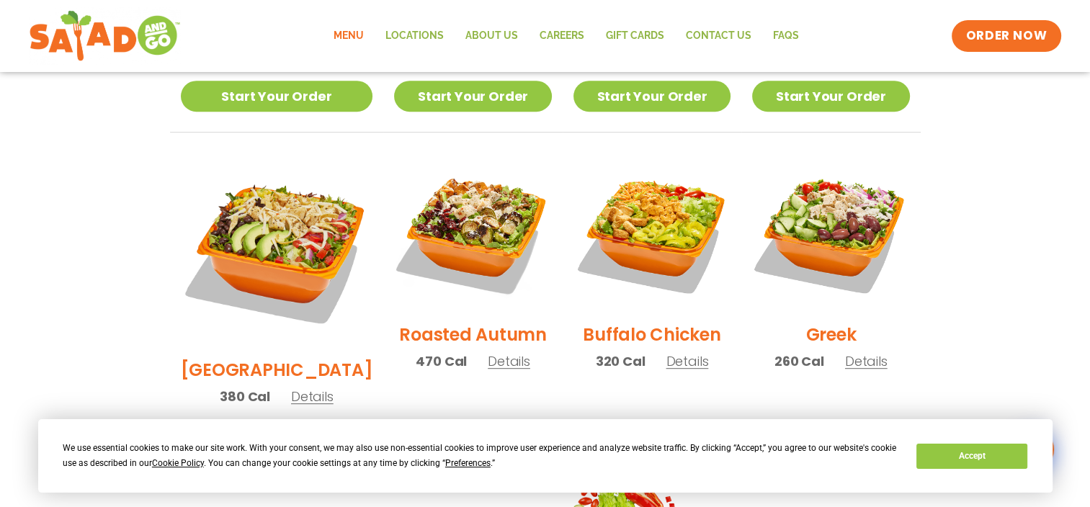
scroll to position [720, 0]
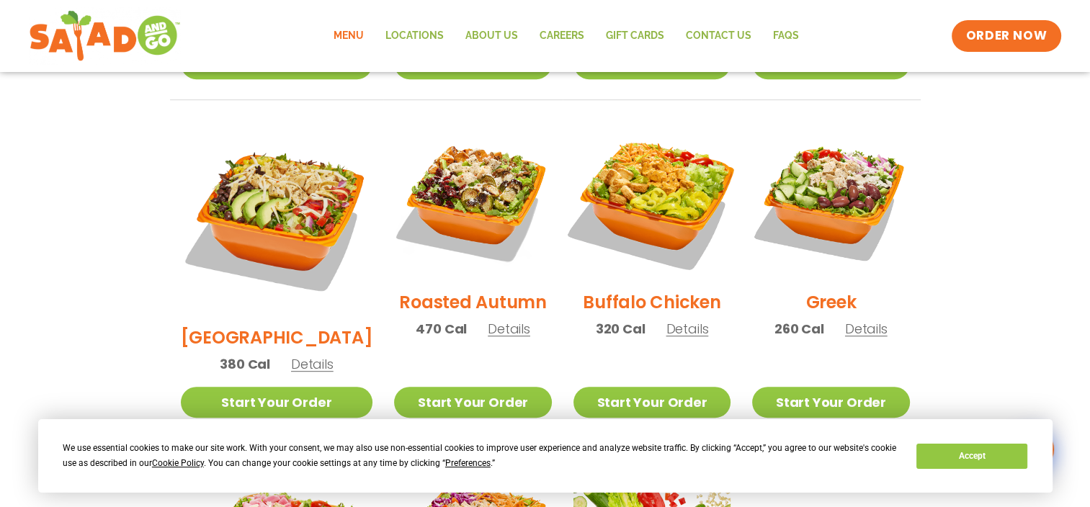
click at [640, 175] on img at bounding box center [652, 200] width 184 height 184
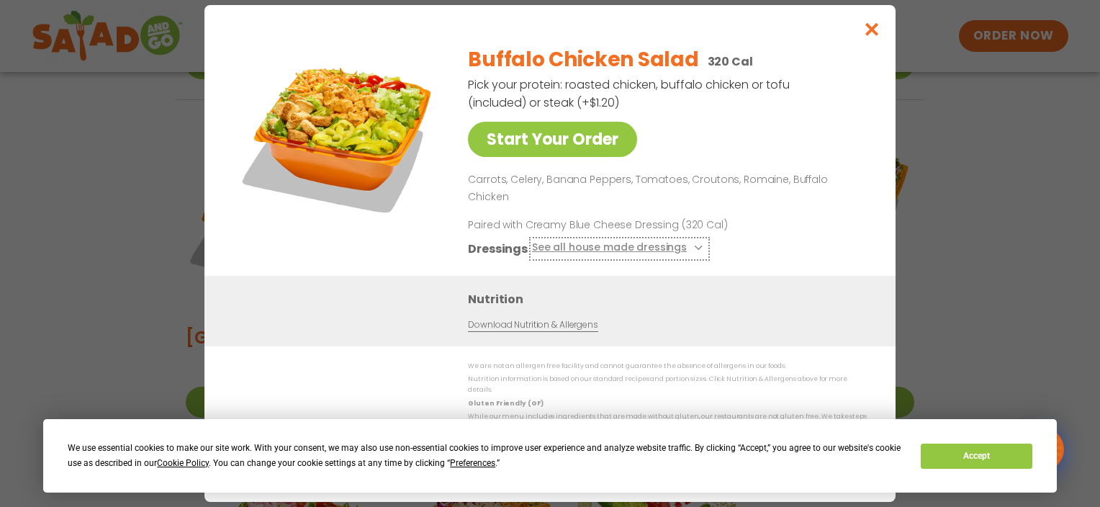
click at [694, 245] on icon at bounding box center [697, 248] width 6 height 6
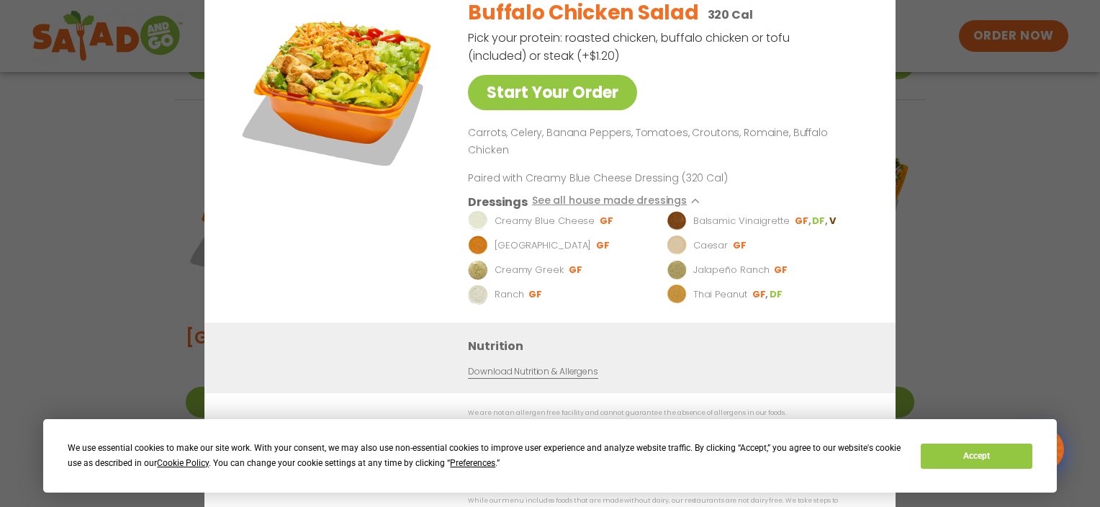
click at [981, 163] on div "Start Your Order Buffalo Chicken Salad 320 Cal Pick your protein: roasted chick…" at bounding box center [550, 253] width 1100 height 507
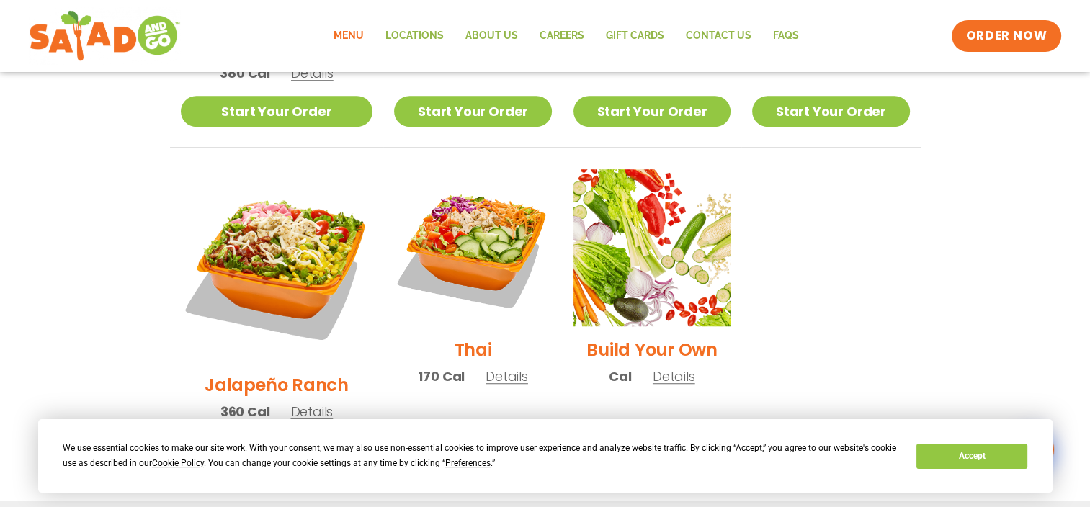
scroll to position [1010, 0]
